Goal: Information Seeking & Learning: Learn about a topic

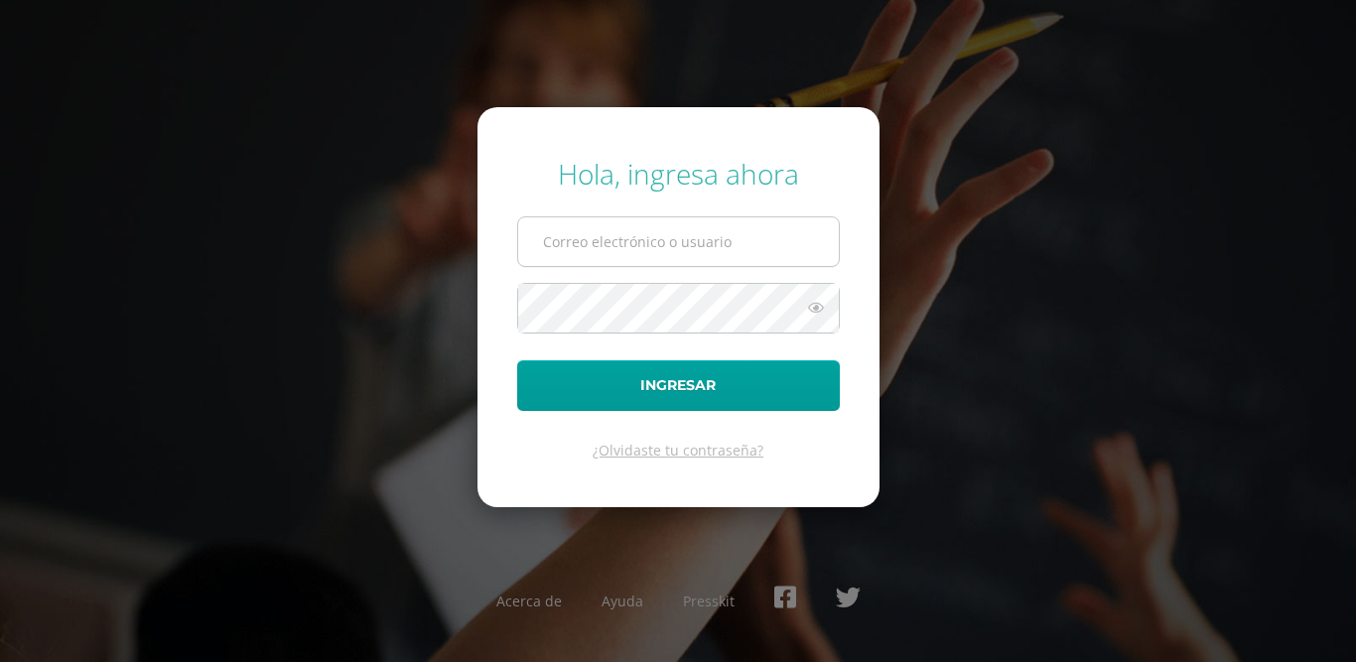
type input "[EMAIL_ADDRESS][DOMAIN_NAME]"
drag, startPoint x: 0, startPoint y: 0, endPoint x: 626, endPoint y: 239, distance: 669.8
click at [626, 239] on input "[EMAIL_ADDRESS][DOMAIN_NAME]" at bounding box center [678, 241] width 321 height 49
click at [684, 223] on input "23122@lasallechiquimula.edu.gt" at bounding box center [678, 241] width 321 height 49
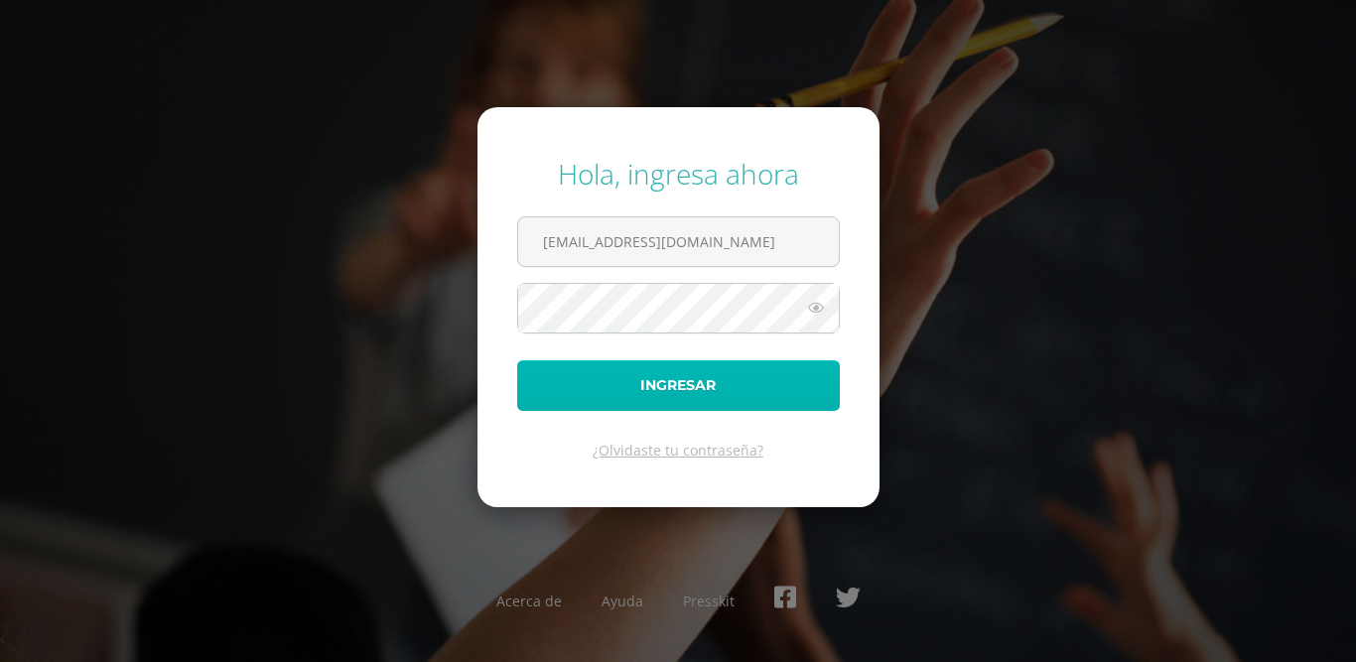
click at [569, 387] on button "Ingresar" at bounding box center [678, 385] width 323 height 51
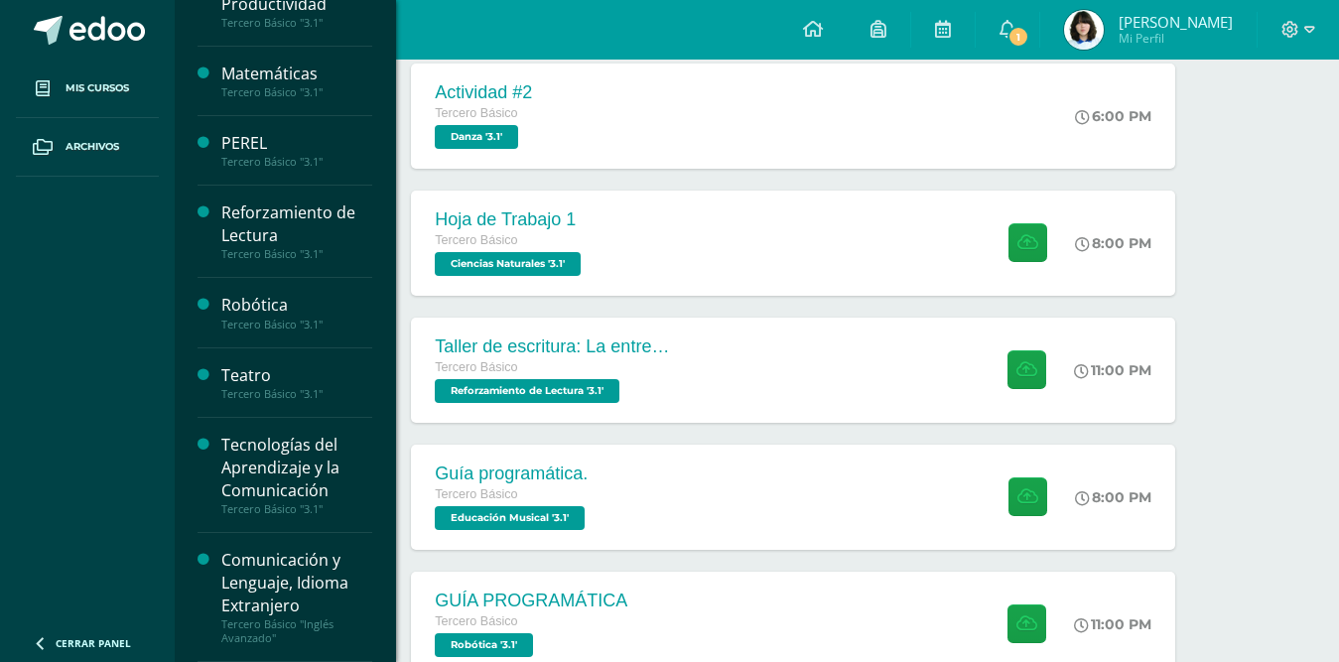
scroll to position [331, 0]
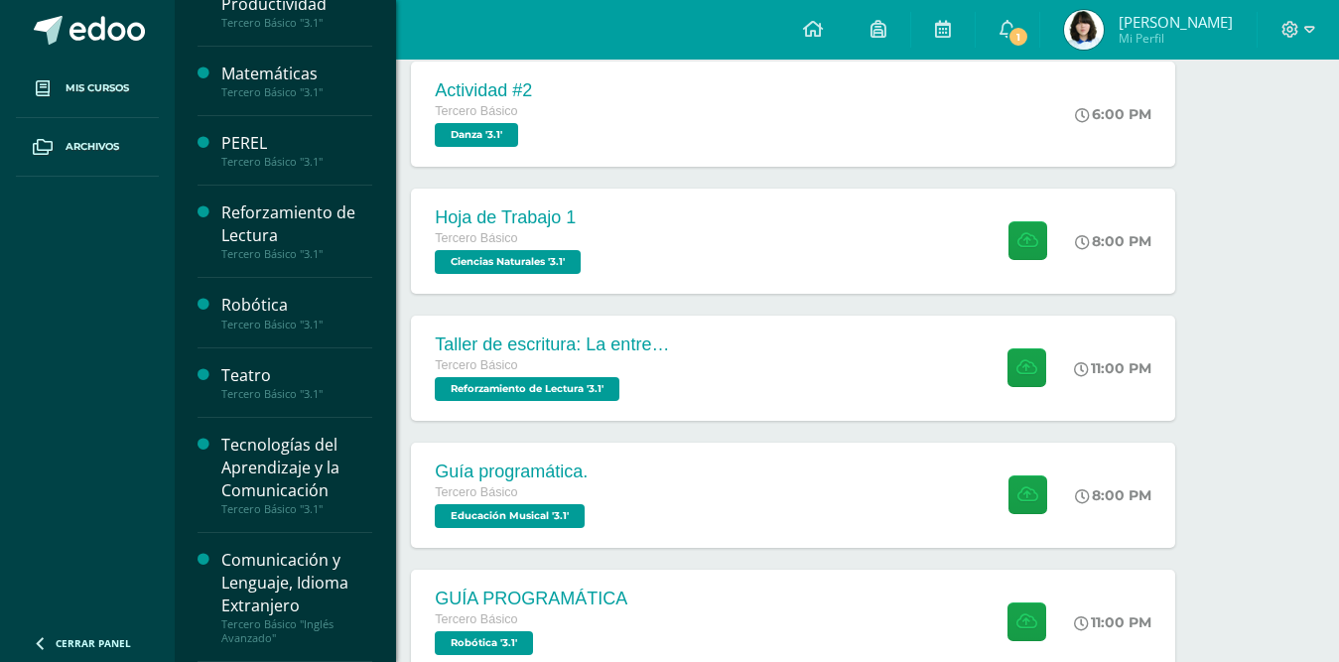
click at [260, 486] on div "Tecnologías del Aprendizaje y la Comunicación" at bounding box center [296, 468] width 151 height 69
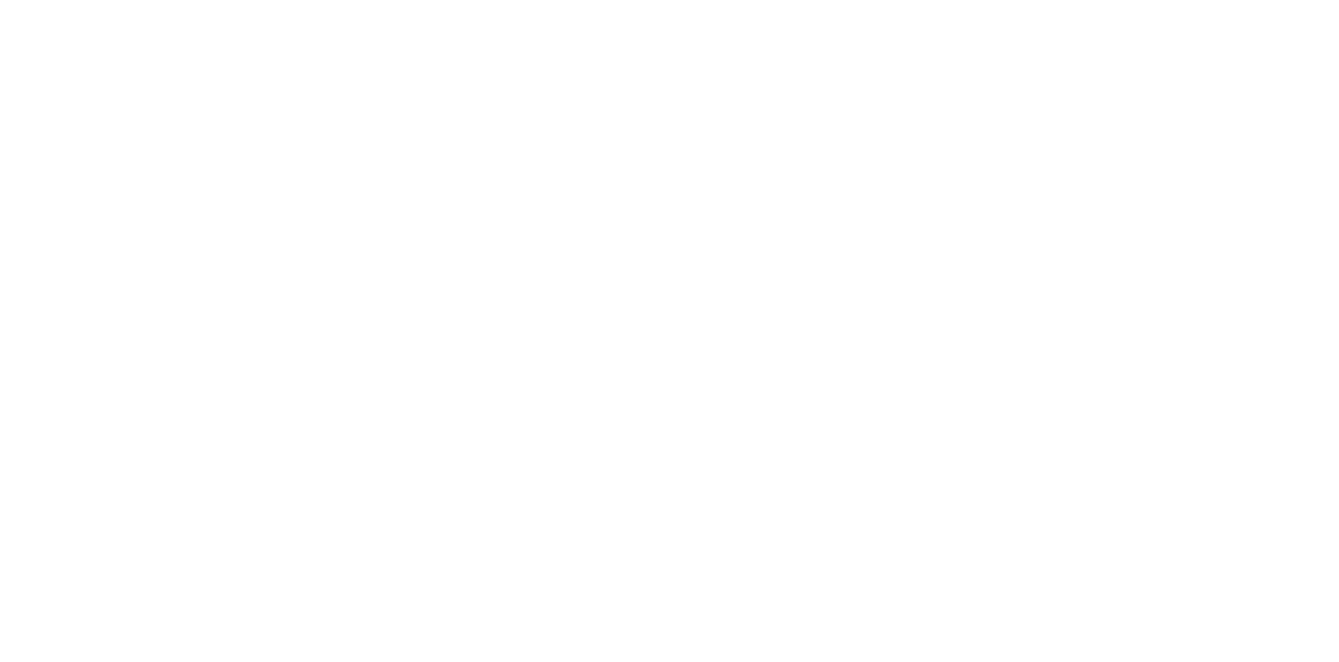
click at [0, 0] on html at bounding box center [0, 0] width 0 height 0
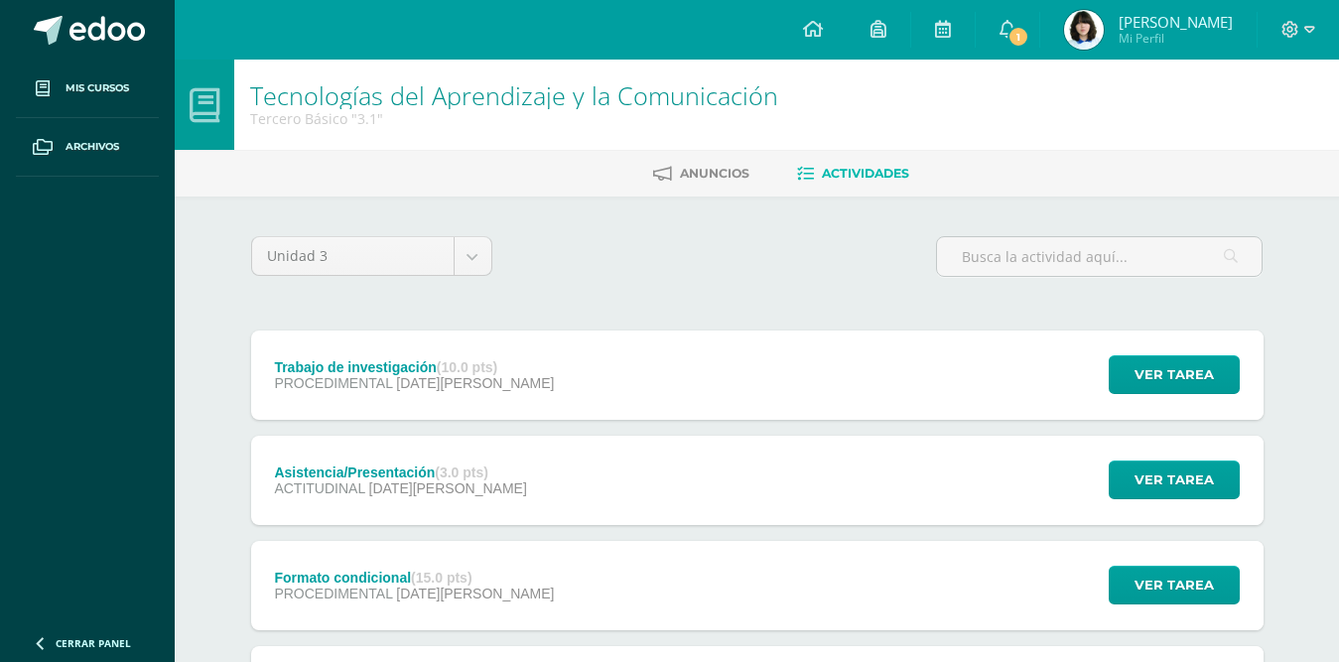
click at [650, 370] on div "Trabajo de investigación (10.0 pts) PROCEDIMENTAL 06 de Agosto Ver tarea Trabaj…" at bounding box center [757, 375] width 1013 height 89
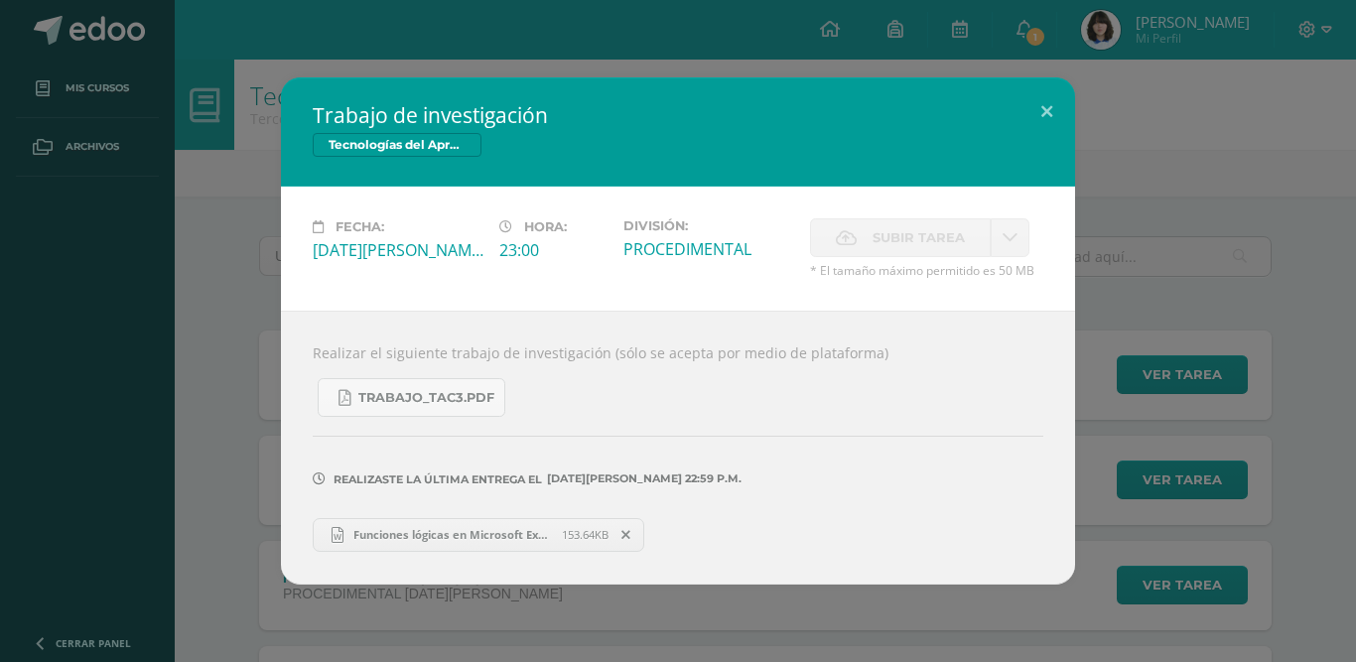
click at [501, 533] on span "Funciones lógicas en Microsoft Excel.docx" at bounding box center [453, 534] width 218 height 15
click at [82, 281] on div "Trabajo de investigación Tecnologías del Aprendizaje y la Comunicación Fecha: M…" at bounding box center [678, 330] width 1340 height 506
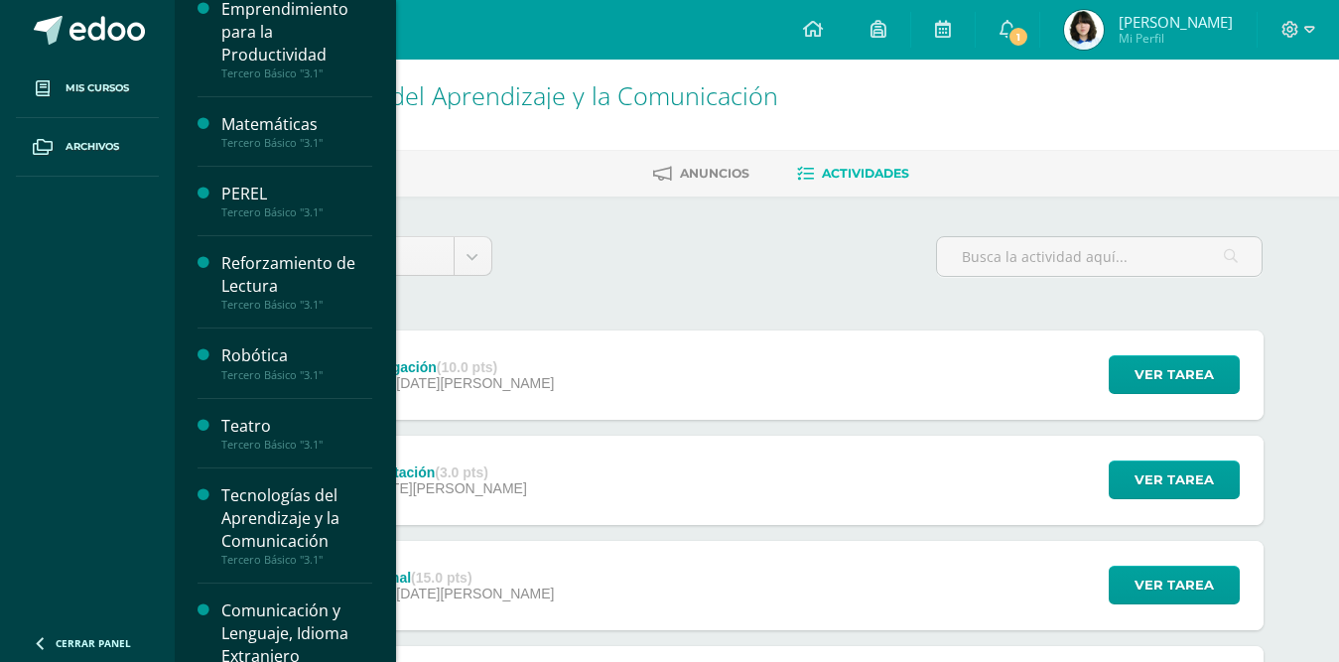
scroll to position [786, 0]
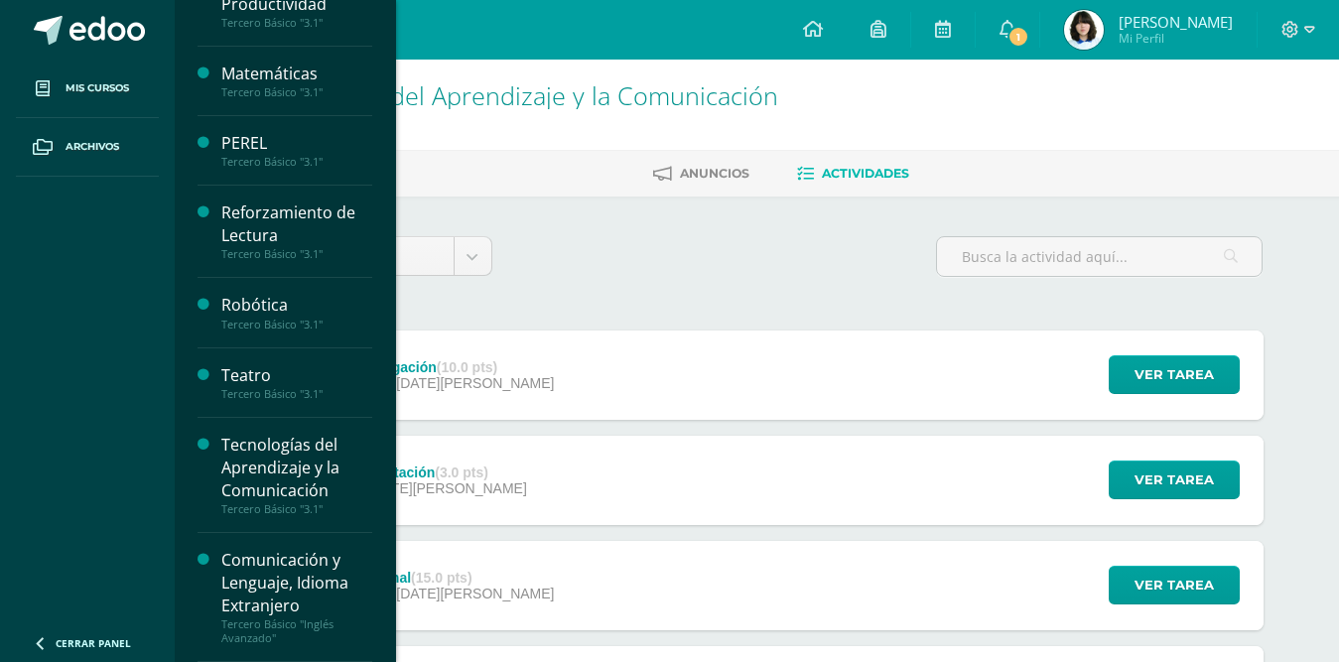
click at [287, 232] on div "Reforzamiento de Lectura" at bounding box center [296, 225] width 151 height 46
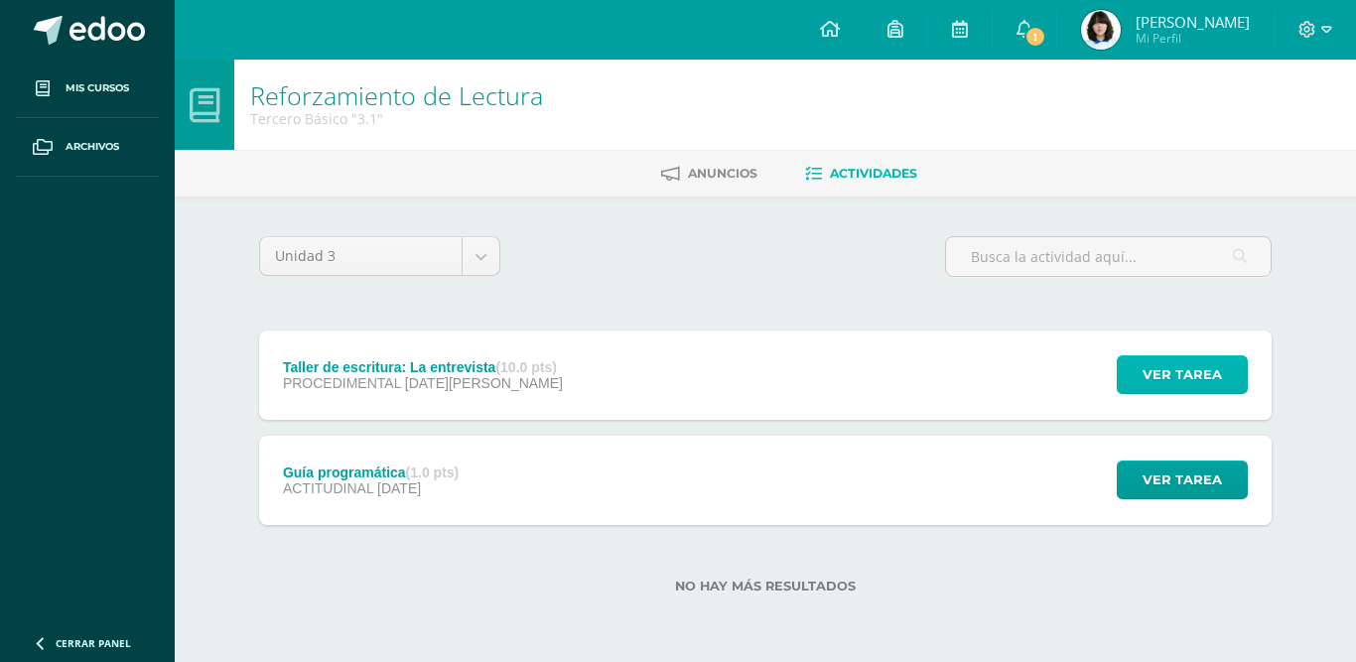
click at [1185, 367] on span "Ver tarea" at bounding box center [1182, 374] width 79 height 37
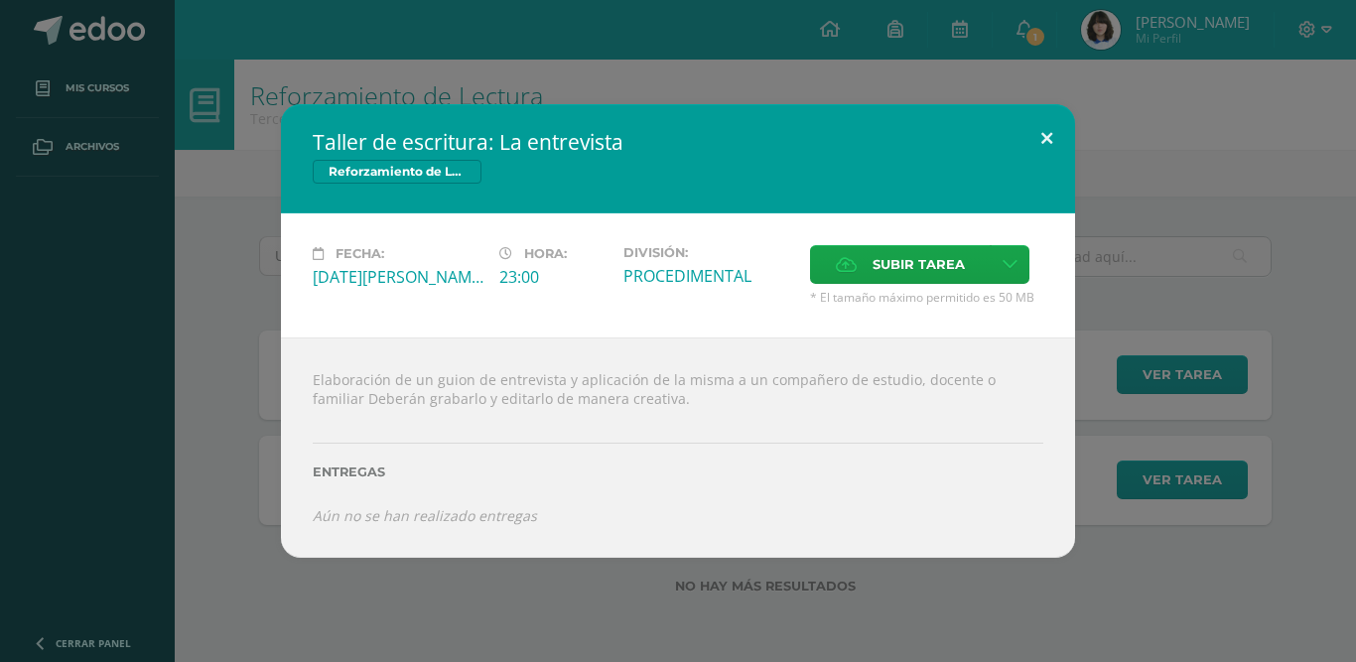
click at [1041, 143] on button at bounding box center [1047, 138] width 57 height 68
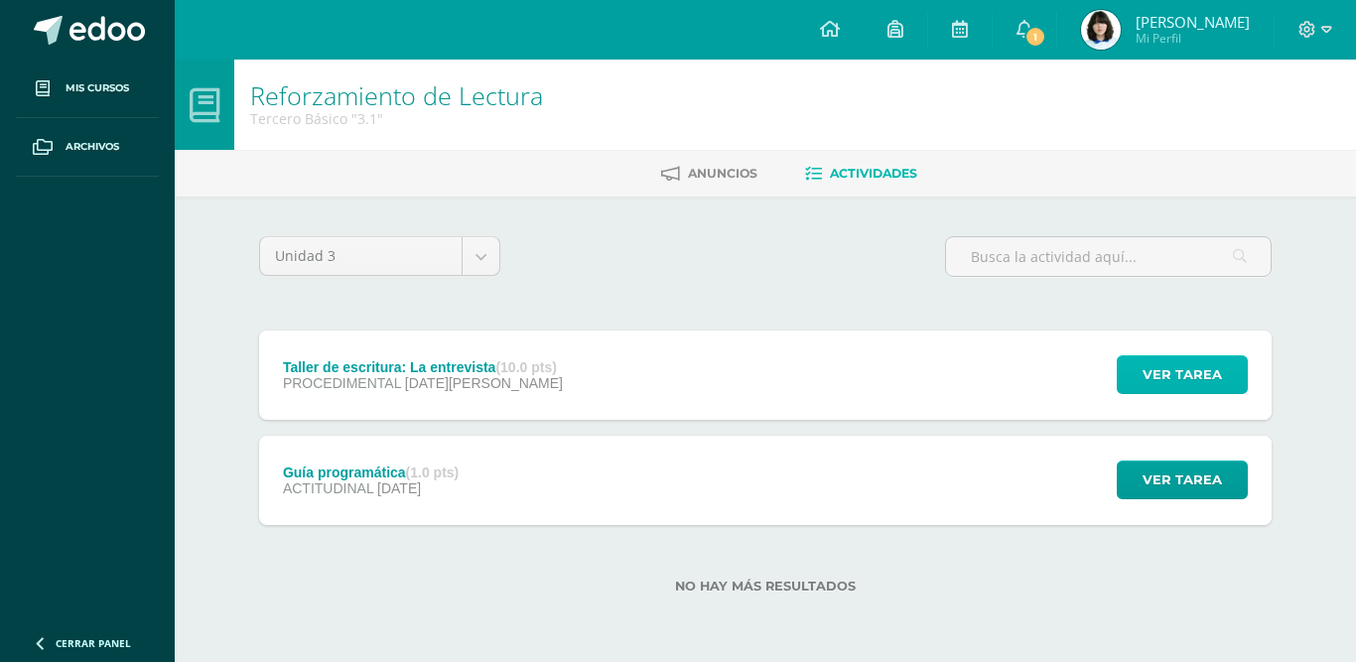
click at [1144, 372] on button "Ver tarea" at bounding box center [1182, 374] width 131 height 39
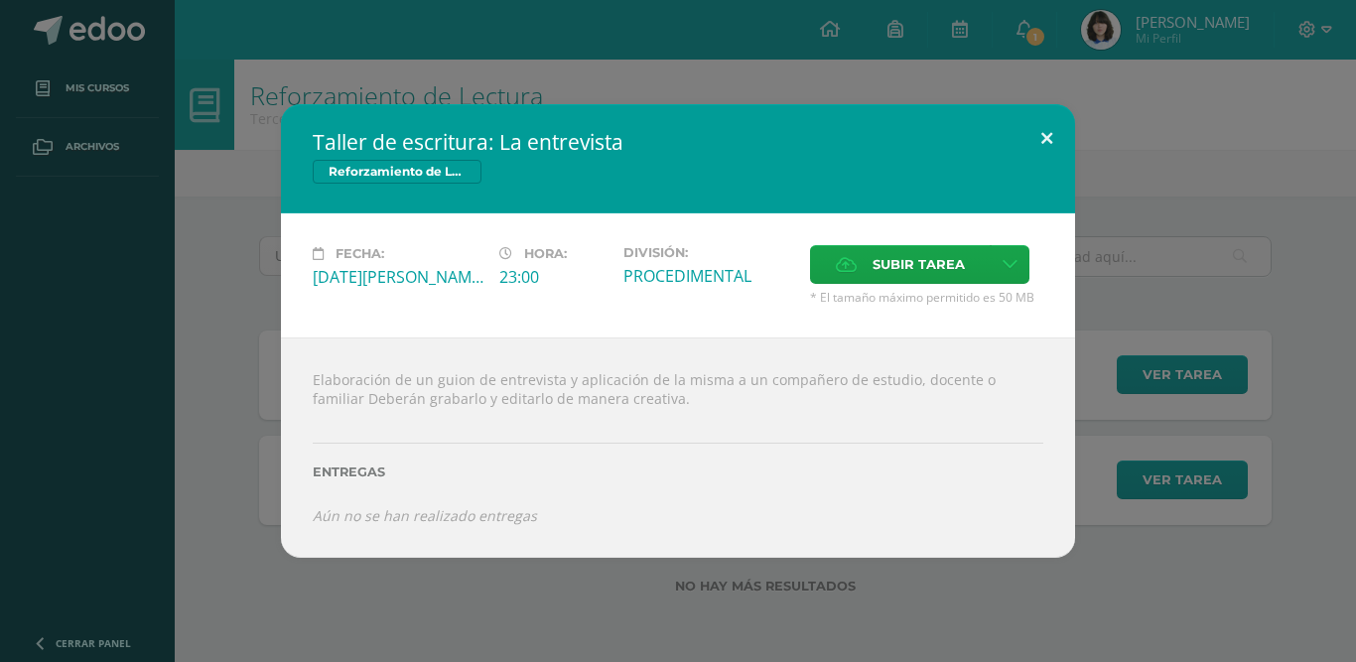
click at [1053, 123] on button at bounding box center [1047, 138] width 57 height 68
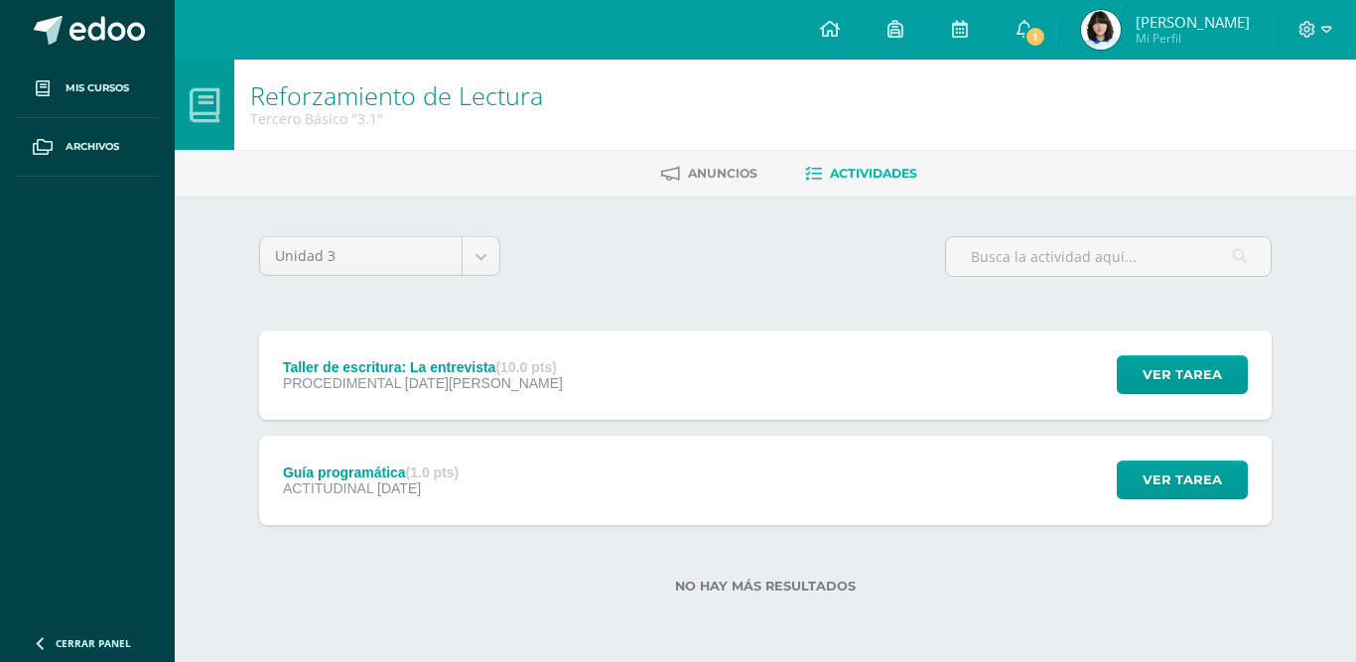
click at [1147, 142] on div "Reforzamiento de Lectura Tercero Básico "3.1"" at bounding box center [766, 105] width 1182 height 90
click at [1004, 19] on link "1" at bounding box center [1025, 30] width 64 height 60
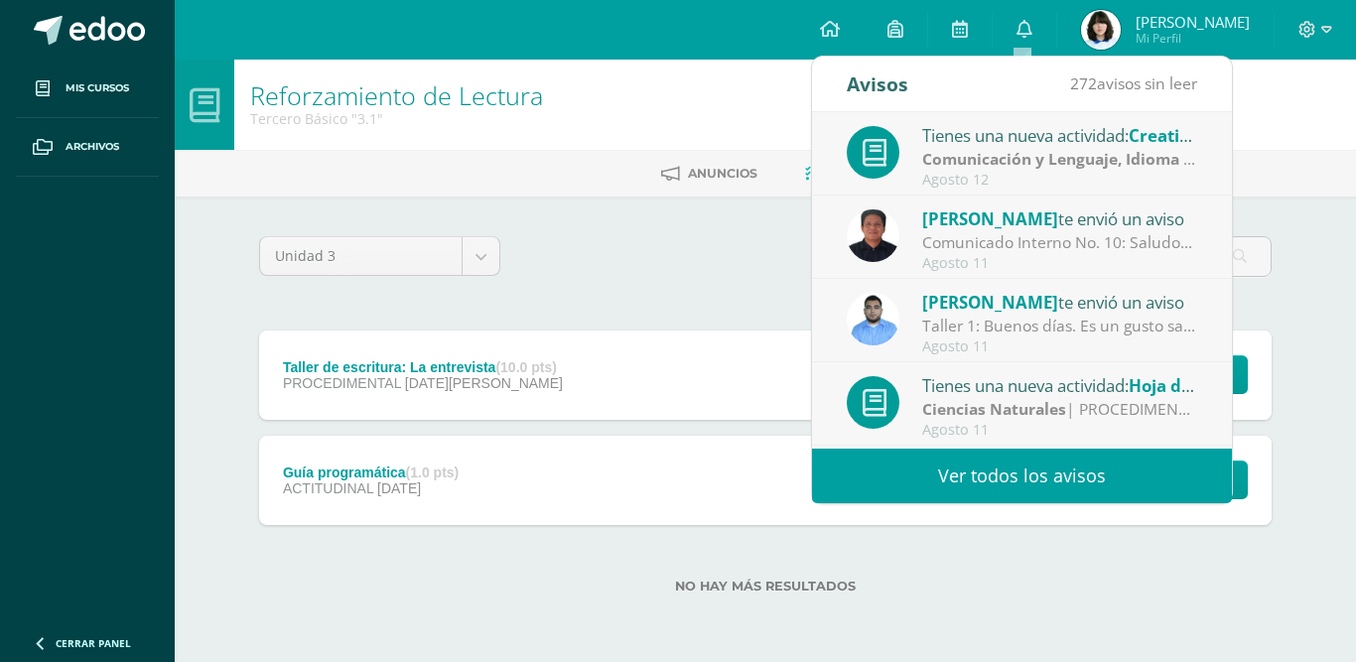
click at [1126, 148] on strong "Comunicación y Lenguaje, Idioma Extranjero" at bounding box center [1093, 159] width 343 height 22
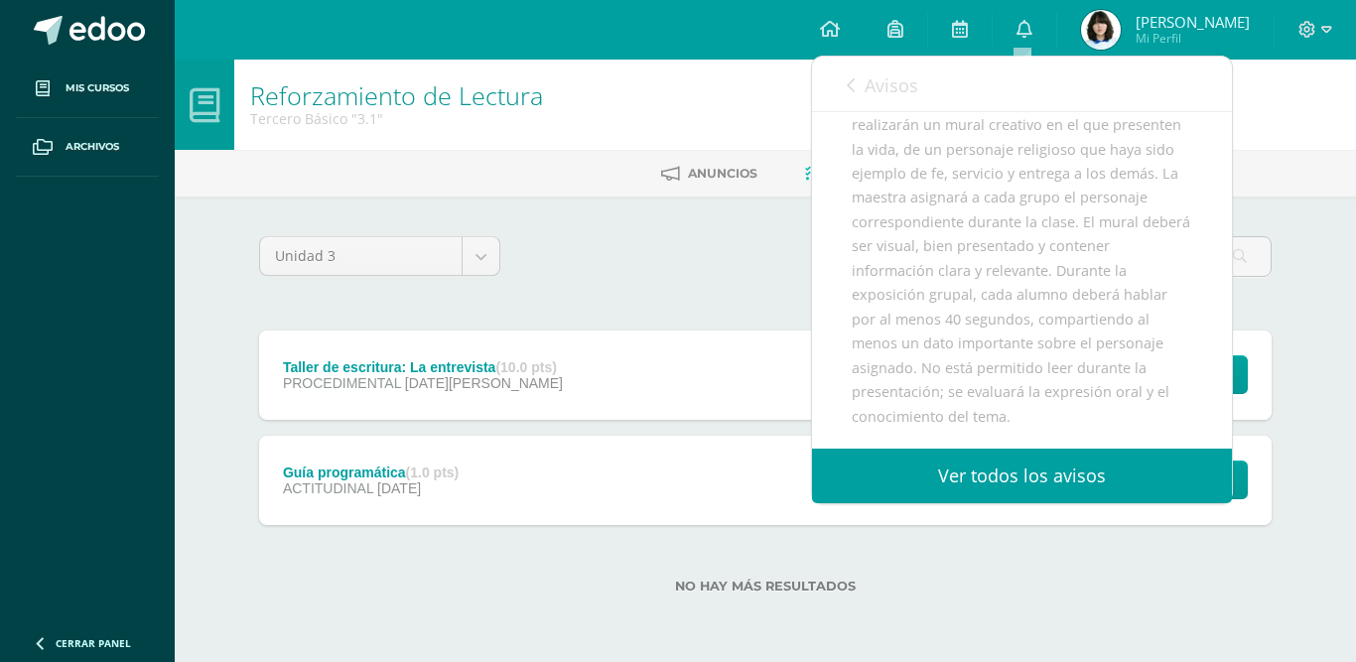
scroll to position [273, 0]
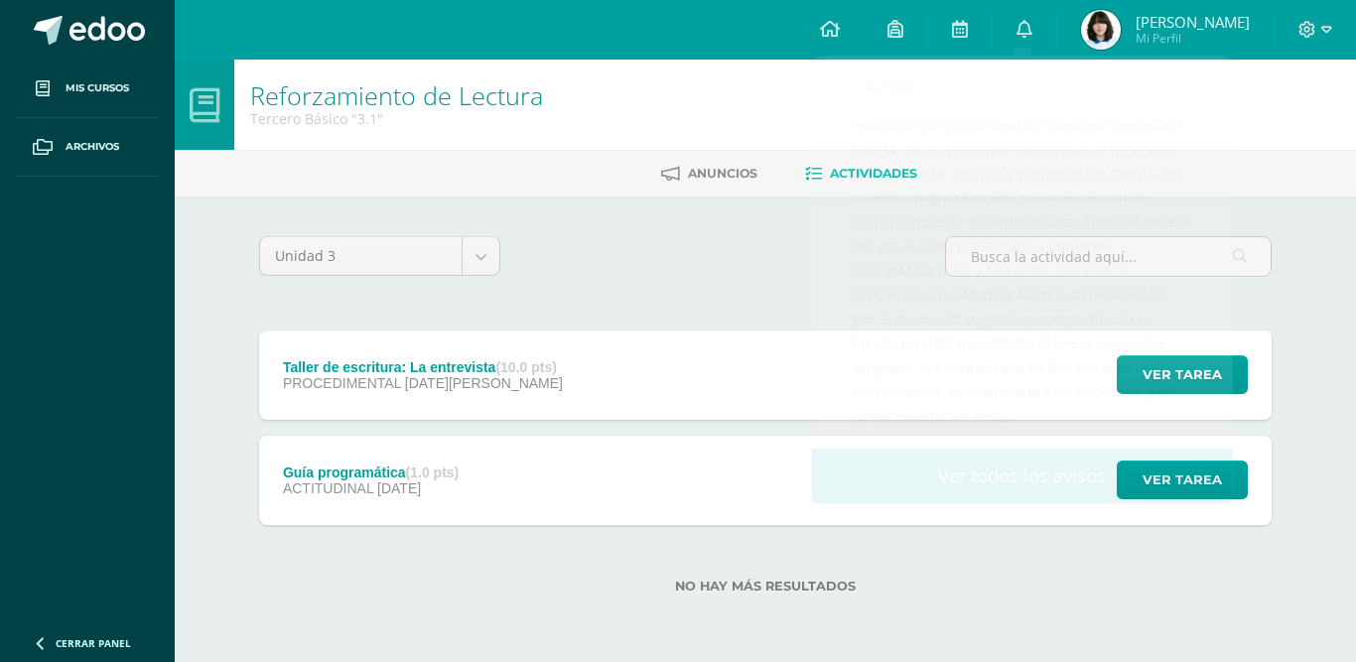
click at [632, 286] on div "Unidad 3 Unidad 1 Unidad 2 Unidad 3" at bounding box center [765, 264] width 1029 height 57
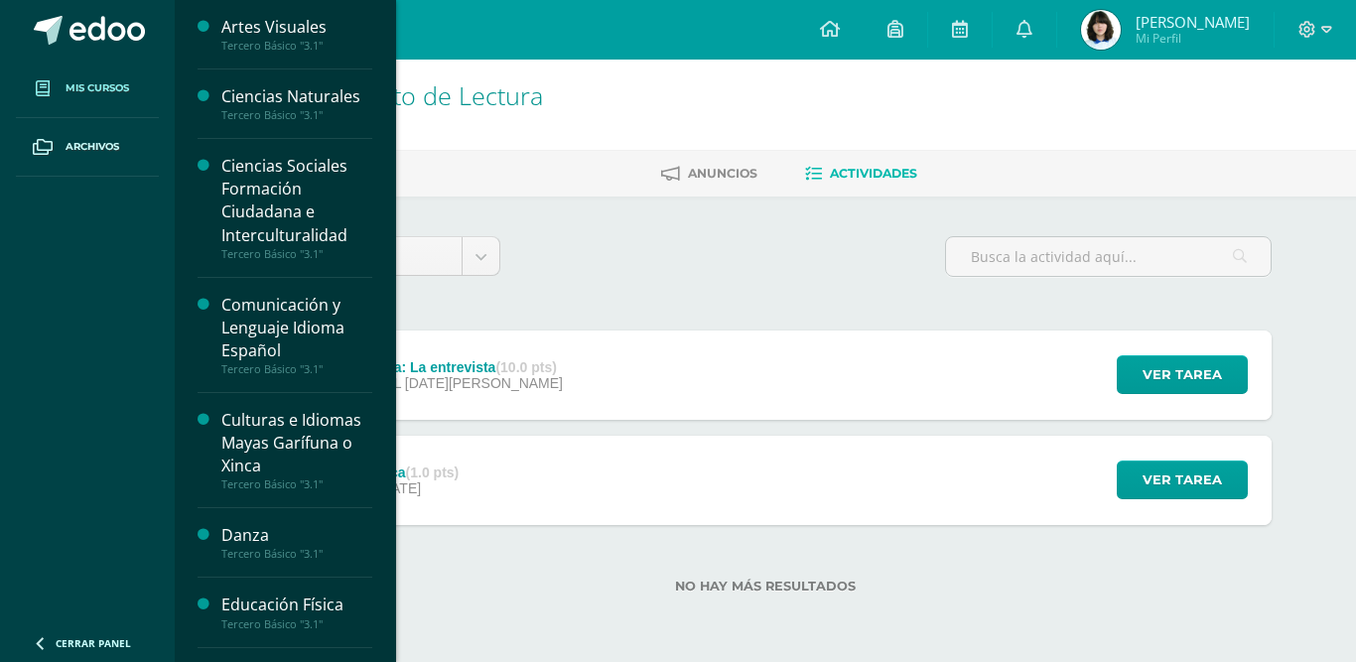
click at [88, 87] on span "Mis cursos" at bounding box center [98, 88] width 64 height 16
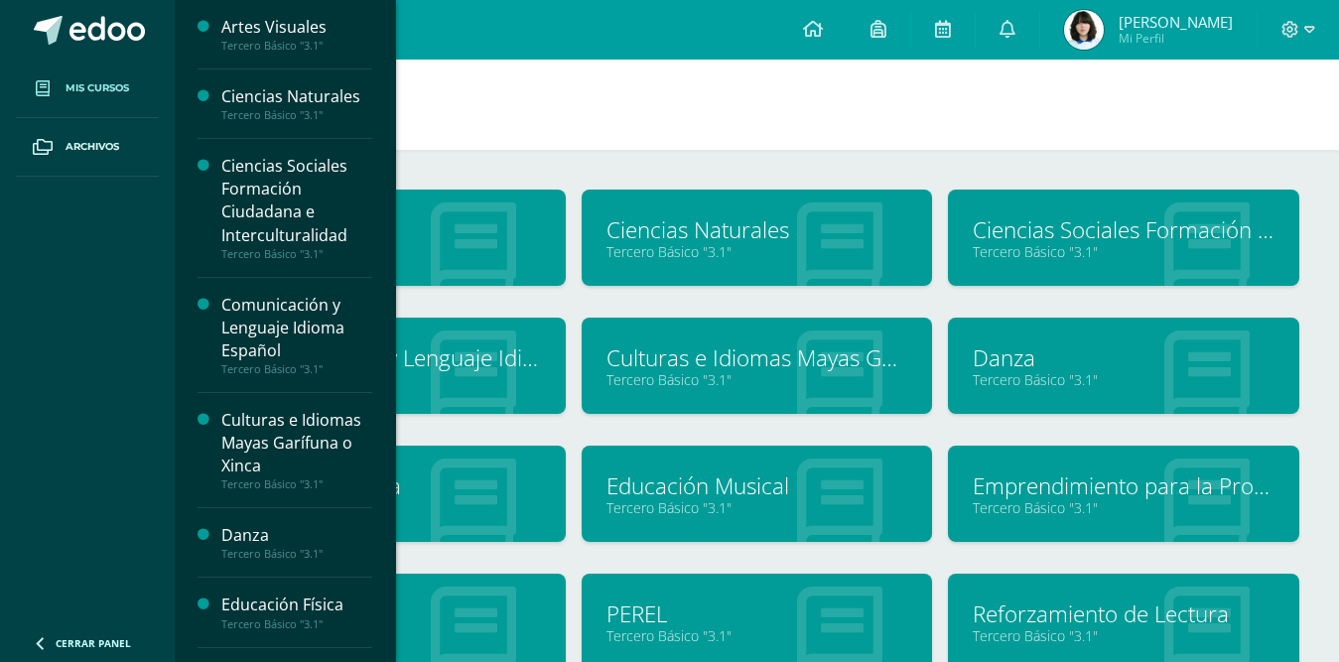
click at [535, 144] on h1 "Mis cursos" at bounding box center [757, 105] width 1117 height 90
